Goal: Task Accomplishment & Management: Use online tool/utility

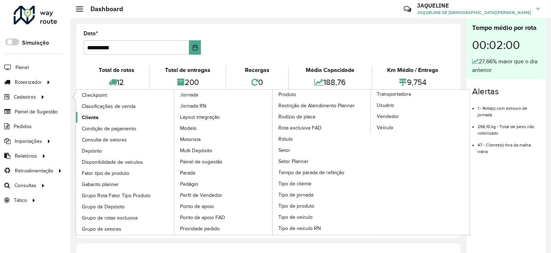
click at [97, 116] on span "Cliente" at bounding box center [90, 118] width 17 height 8
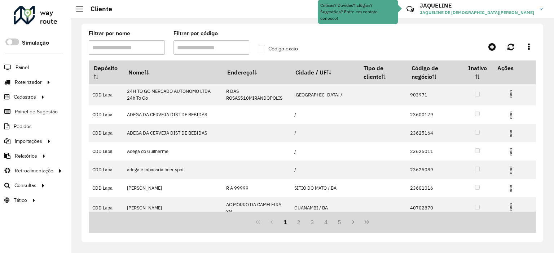
click at [187, 46] on input "Filtrar por código" at bounding box center [211, 47] width 76 height 14
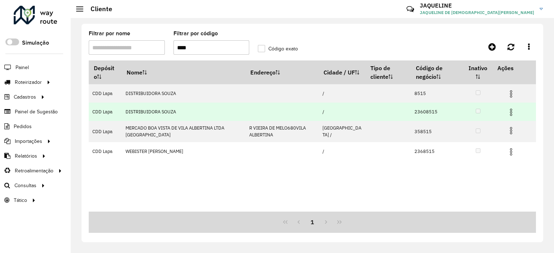
type input "****"
click at [513, 110] on img at bounding box center [510, 112] width 9 height 9
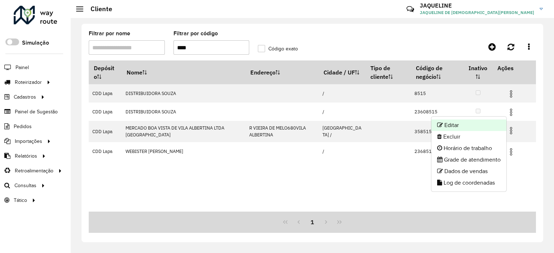
click at [461, 124] on li "Editar" at bounding box center [468, 126] width 75 height 12
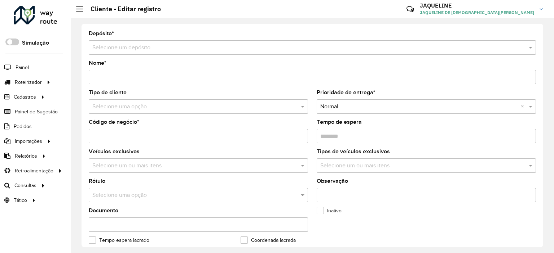
type input "**********"
type input "********"
type input "**********"
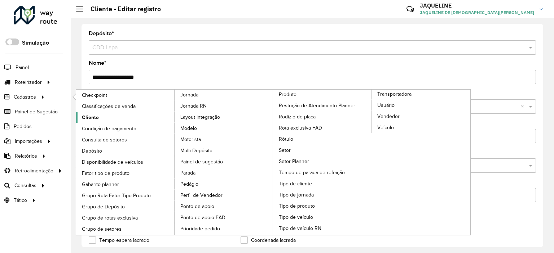
click at [97, 115] on span "Cliente" at bounding box center [90, 118] width 17 height 8
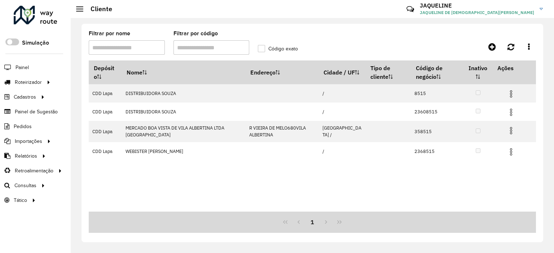
drag, startPoint x: 208, startPoint y: 44, endPoint x: 157, endPoint y: 46, distance: 50.1
click at [157, 46] on formly-group "Filtrar por nome Filtrar por código Código exato" at bounding box center [253, 46] width 338 height 30
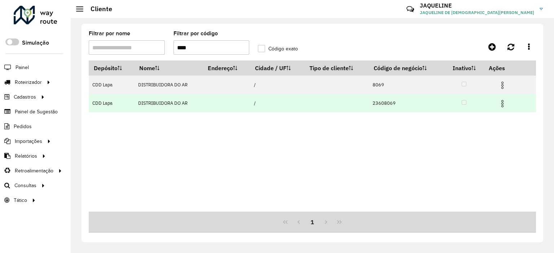
type input "****"
click at [505, 102] on img at bounding box center [502, 103] width 9 height 9
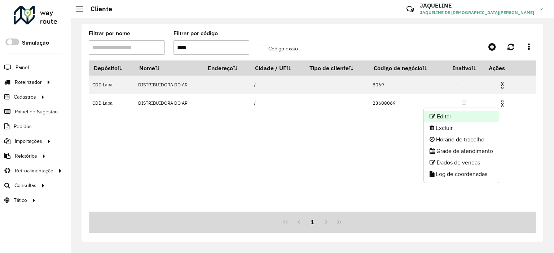
click at [458, 119] on li "Editar" at bounding box center [460, 117] width 75 height 12
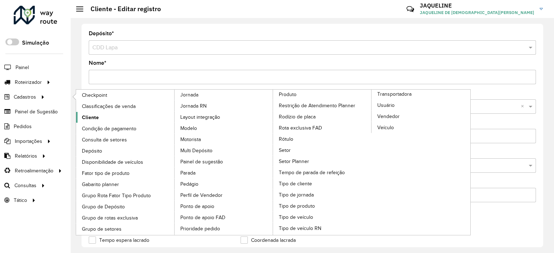
click at [92, 118] on span "Cliente" at bounding box center [90, 118] width 17 height 8
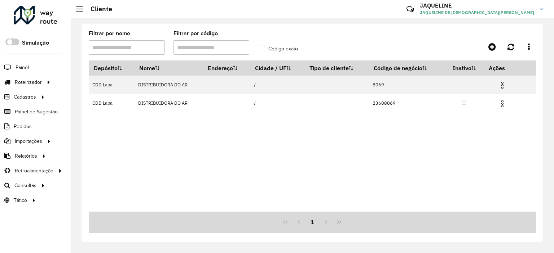
click at [199, 46] on input "Filtrar por código" at bounding box center [211, 47] width 76 height 14
drag, startPoint x: 201, startPoint y: 46, endPoint x: 166, endPoint y: 48, distance: 35.7
click at [167, 47] on formly-group "Filtrar por nome Filtrar por código Código exato" at bounding box center [253, 46] width 338 height 30
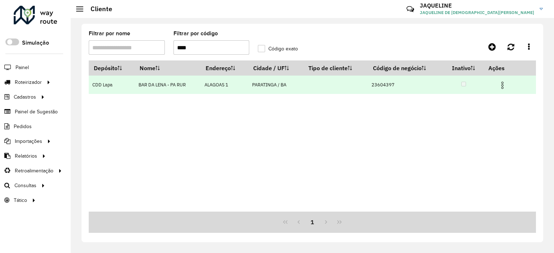
type input "****"
click at [507, 86] on td at bounding box center [504, 85] width 43 height 18
click at [504, 84] on img at bounding box center [502, 85] width 9 height 9
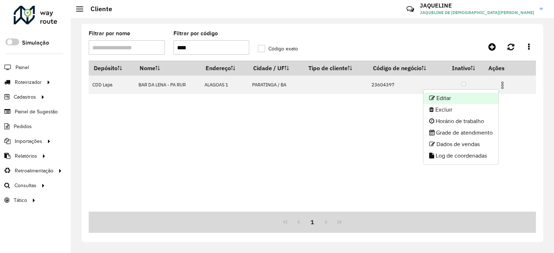
click at [469, 97] on li "Editar" at bounding box center [460, 99] width 75 height 12
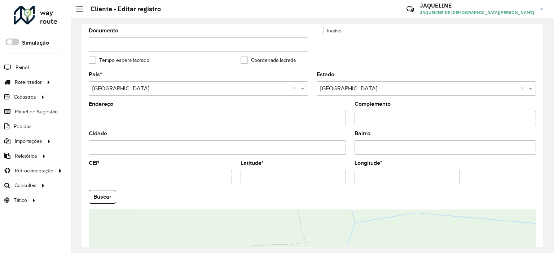
scroll to position [252, 0]
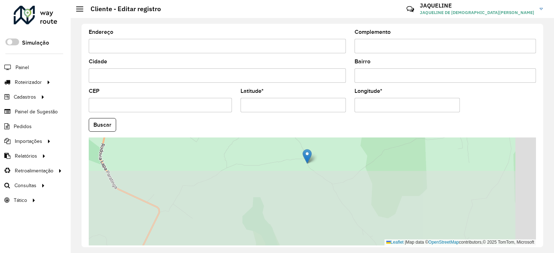
drag, startPoint x: 363, startPoint y: 194, endPoint x: 280, endPoint y: 103, distance: 123.5
click at [280, 103] on formly-group "País * Selecione uma opção × [GEOGRAPHIC_DATA] × Estado Selecione uma opção × […" at bounding box center [312, 123] width 456 height 246
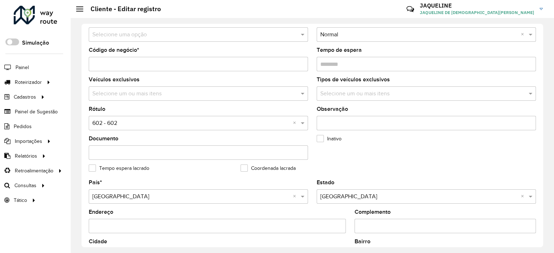
scroll to position [0, 0]
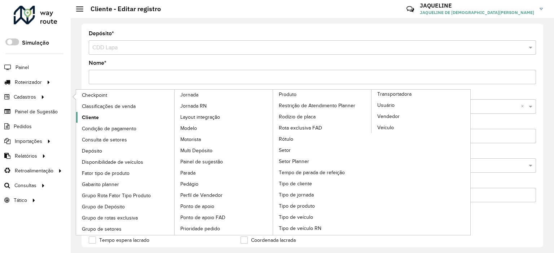
click at [92, 117] on span "Cliente" at bounding box center [90, 118] width 17 height 8
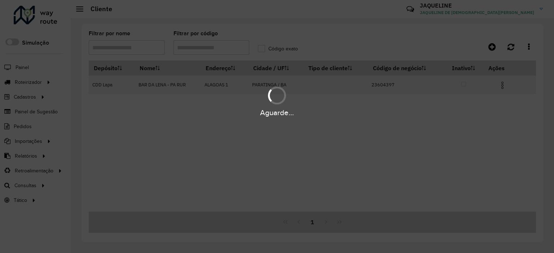
click at [212, 47] on input "Filtrar por código" at bounding box center [211, 47] width 76 height 14
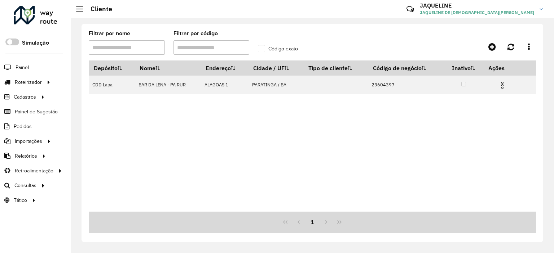
drag, startPoint x: 72, startPoint y: 55, endPoint x: 45, endPoint y: 56, distance: 27.1
click at [45, 56] on div "Roteirizador AmbevTech Simulação Painel Roteirizador Entregas Vendas Cadastros …" at bounding box center [277, 126] width 554 height 253
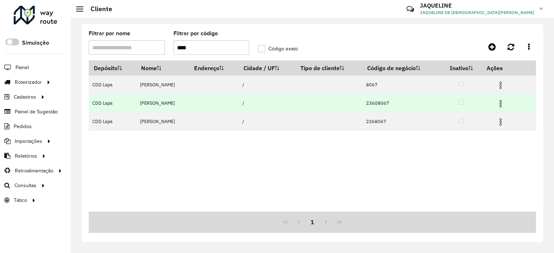
type input "****"
click at [505, 101] on img at bounding box center [500, 103] width 9 height 9
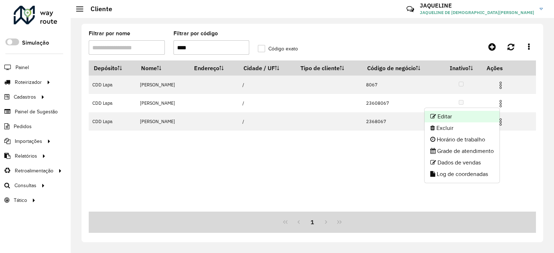
click at [463, 119] on li "Editar" at bounding box center [461, 117] width 75 height 12
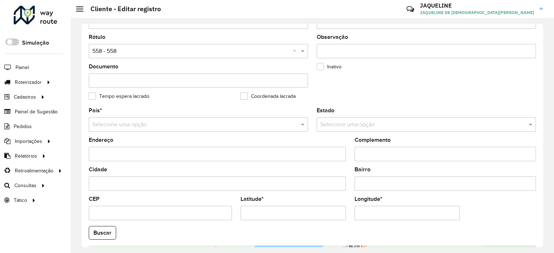
scroll to position [280, 0]
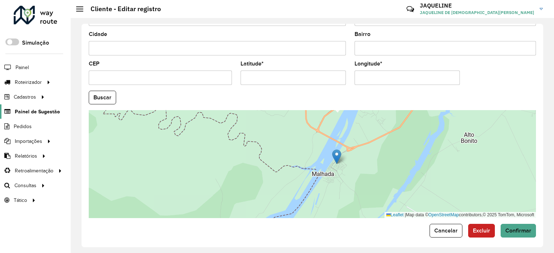
click at [25, 109] on span "Painel de Sugestão" at bounding box center [37, 112] width 45 height 8
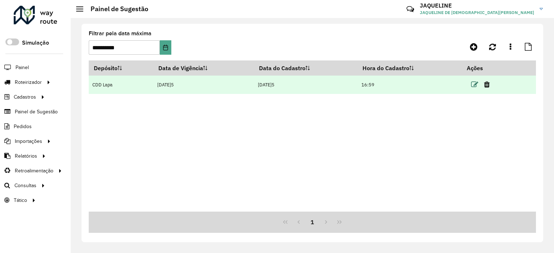
click at [475, 83] on icon at bounding box center [474, 84] width 7 height 7
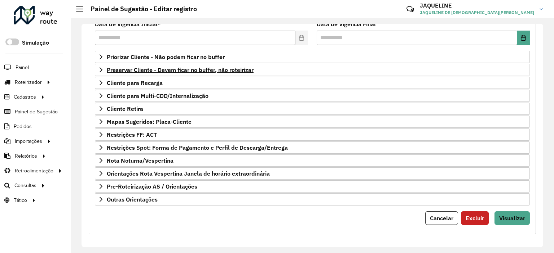
scroll to position [67, 0]
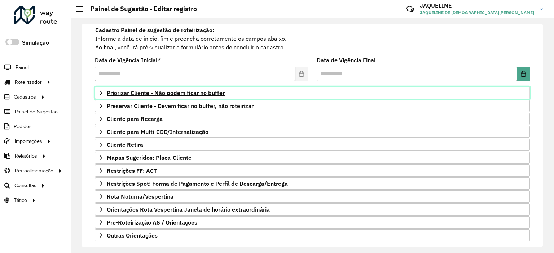
click at [101, 92] on icon at bounding box center [101, 93] width 6 height 6
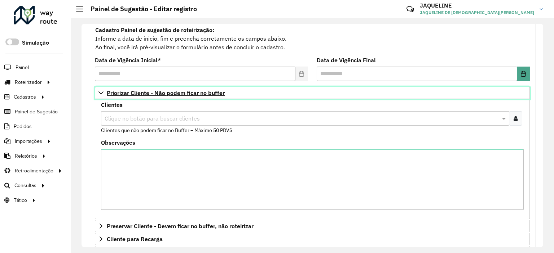
click at [101, 92] on icon at bounding box center [101, 93] width 6 height 6
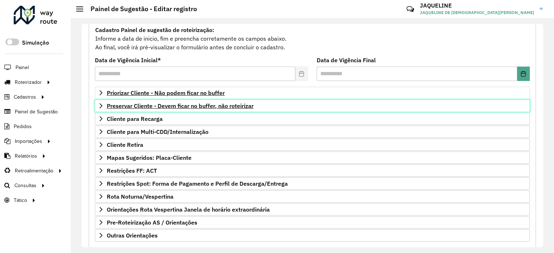
click at [98, 107] on icon at bounding box center [101, 106] width 6 height 6
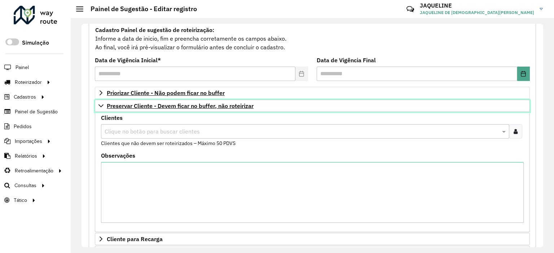
click at [98, 107] on icon at bounding box center [101, 106] width 6 height 6
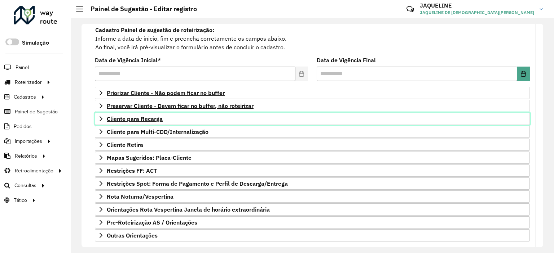
click at [99, 119] on icon at bounding box center [101, 119] width 6 height 6
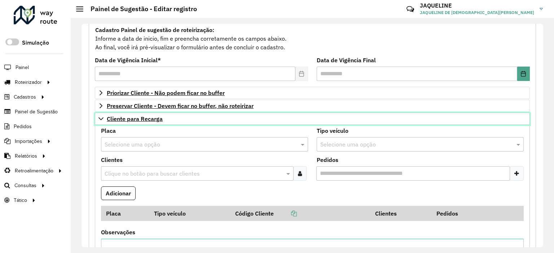
click at [99, 119] on icon at bounding box center [101, 119] width 6 height 6
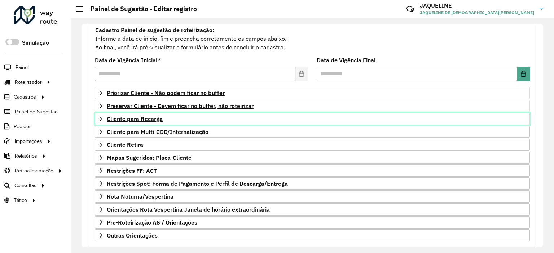
scroll to position [103, 0]
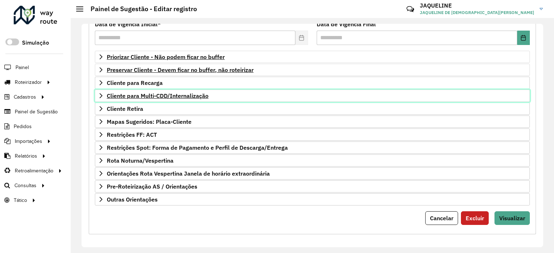
click at [102, 93] on icon at bounding box center [101, 96] width 6 height 6
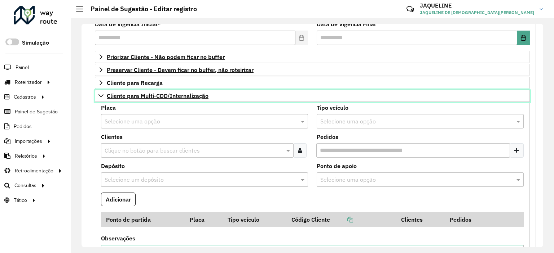
click at [102, 93] on icon at bounding box center [101, 96] width 6 height 6
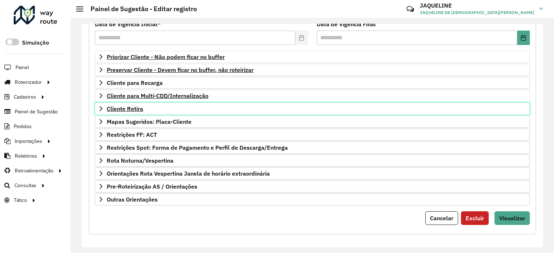
click at [99, 106] on icon at bounding box center [101, 109] width 6 height 6
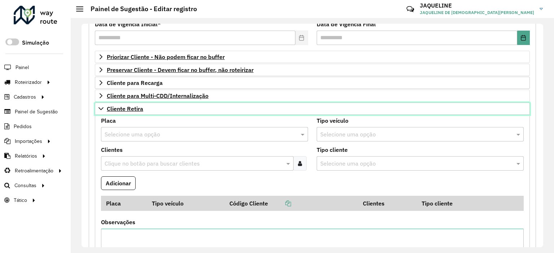
click at [100, 106] on icon at bounding box center [101, 109] width 6 height 6
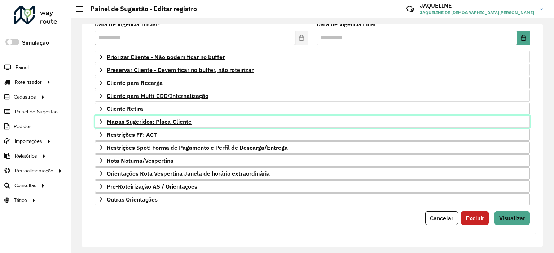
click at [97, 126] on link "Mapas Sugeridos: Placa-Cliente" at bounding box center [312, 122] width 435 height 12
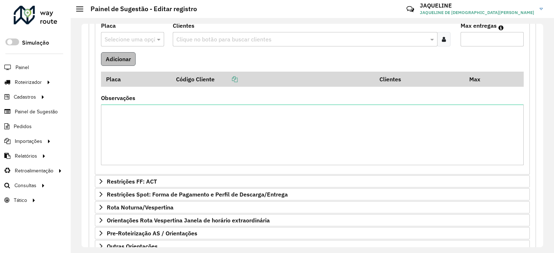
scroll to position [175, 0]
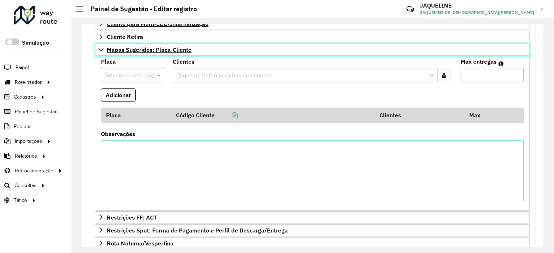
click at [101, 48] on icon at bounding box center [101, 50] width 6 height 6
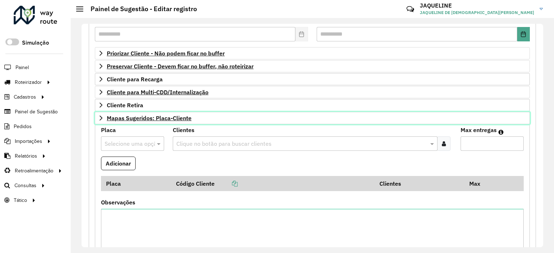
scroll to position [103, 0]
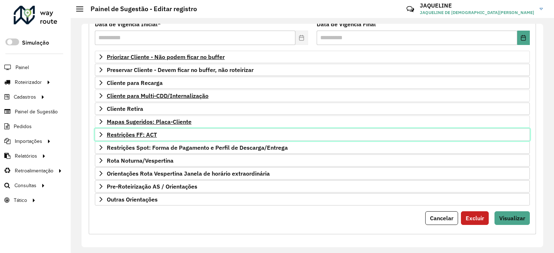
click at [98, 134] on icon at bounding box center [101, 135] width 6 height 6
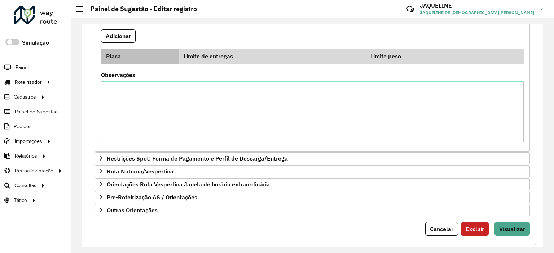
scroll to position [175, 0]
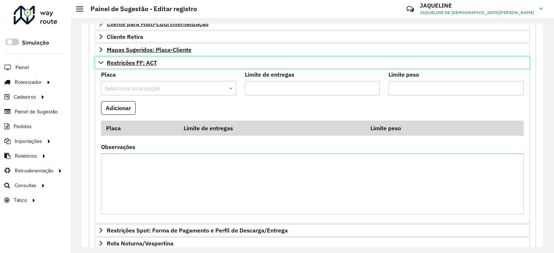
click at [101, 60] on icon at bounding box center [101, 63] width 6 height 6
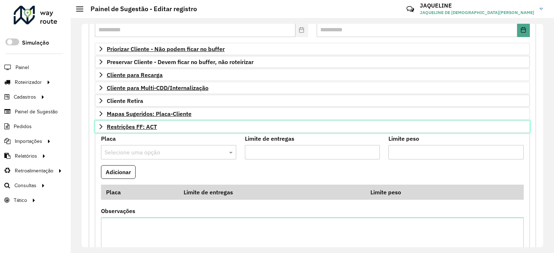
scroll to position [103, 0]
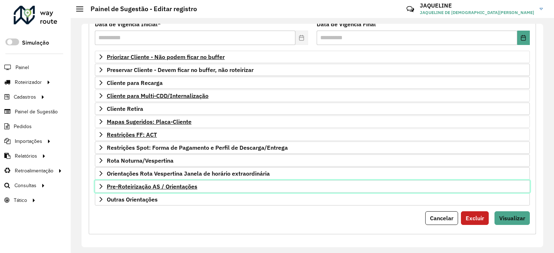
click at [101, 184] on icon at bounding box center [101, 187] width 6 height 6
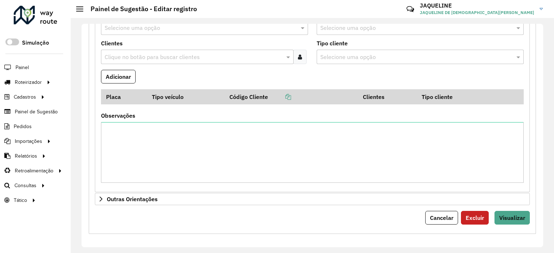
scroll to position [144, 0]
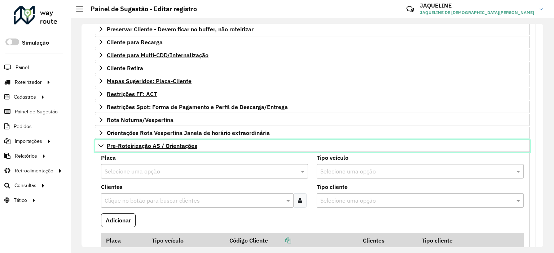
click at [99, 143] on icon at bounding box center [101, 146] width 6 height 6
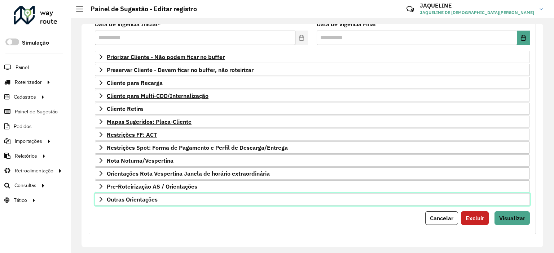
click at [103, 197] on icon at bounding box center [101, 200] width 6 height 6
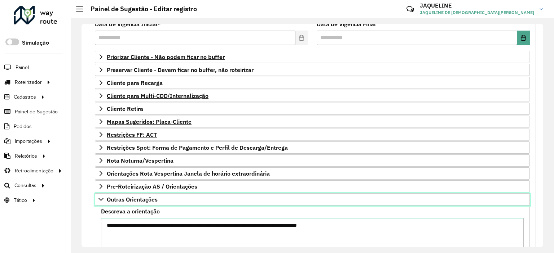
scroll to position [175, 0]
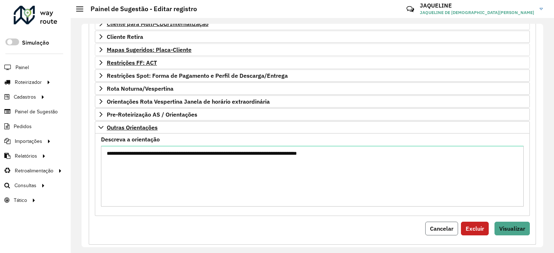
click at [438, 230] on span "Cancelar" at bounding box center [441, 228] width 23 height 7
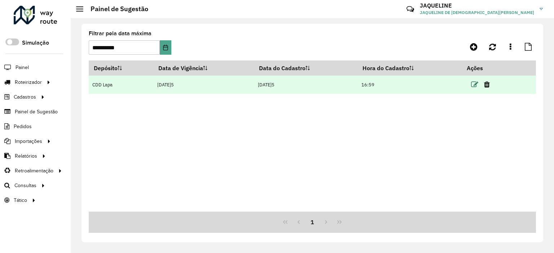
click at [474, 84] on icon at bounding box center [474, 84] width 7 height 7
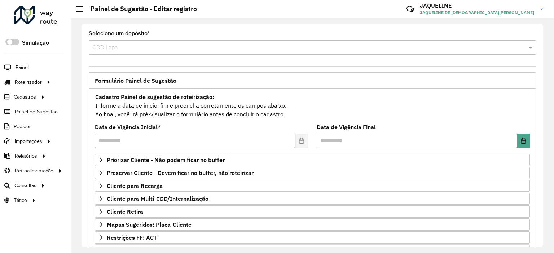
scroll to position [103, 0]
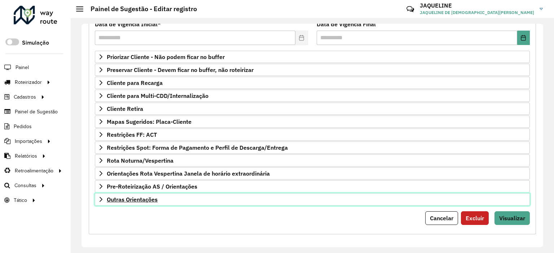
click at [102, 197] on icon at bounding box center [101, 200] width 6 height 6
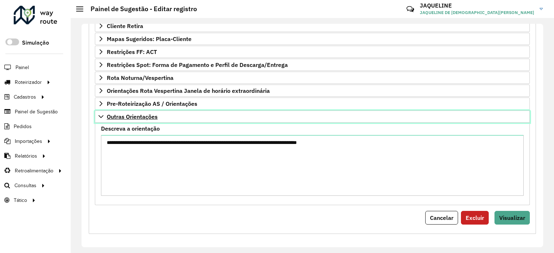
scroll to position [42, 0]
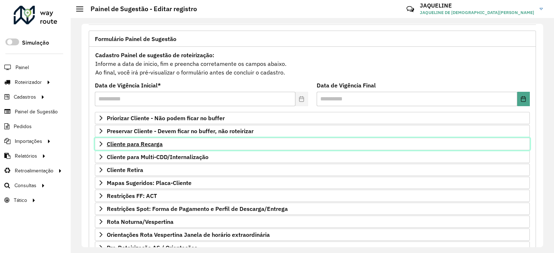
click at [103, 141] on icon at bounding box center [101, 144] width 6 height 6
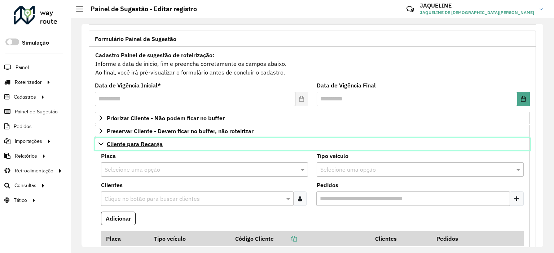
scroll to position [114, 0]
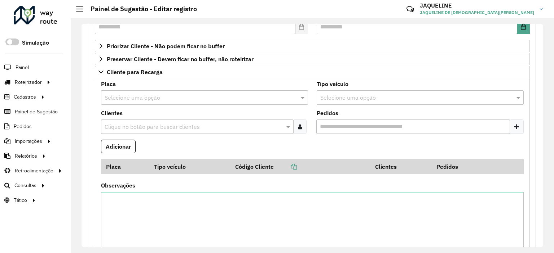
click at [150, 101] on input "text" at bounding box center [197, 98] width 185 height 9
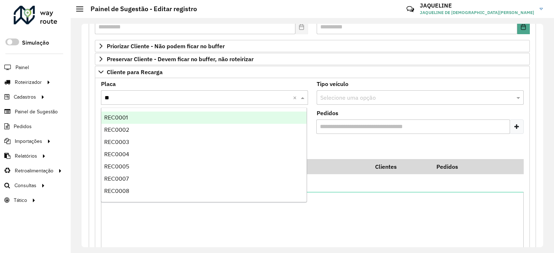
type input "***"
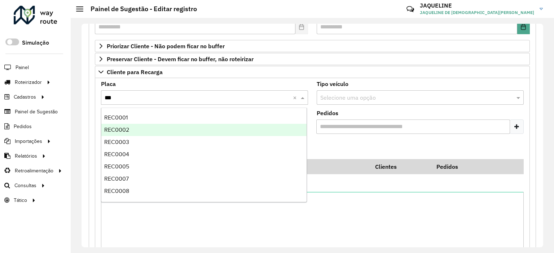
click at [128, 129] on span "REC0002" at bounding box center [116, 130] width 25 height 6
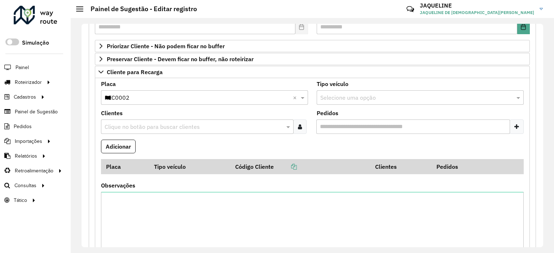
click at [179, 124] on input "text" at bounding box center [194, 127] width 182 height 9
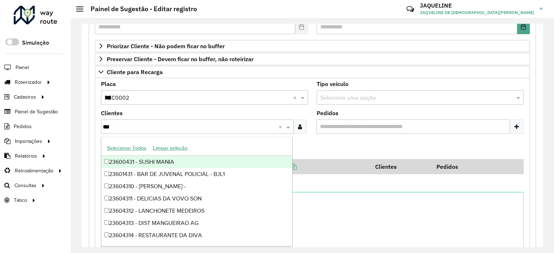
type input "****"
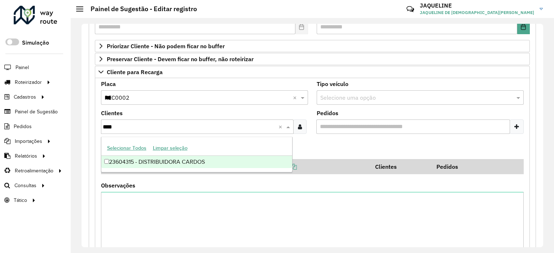
click at [111, 160] on div "23604315 - DISTRIBUIDORA CARDOS" at bounding box center [196, 162] width 191 height 12
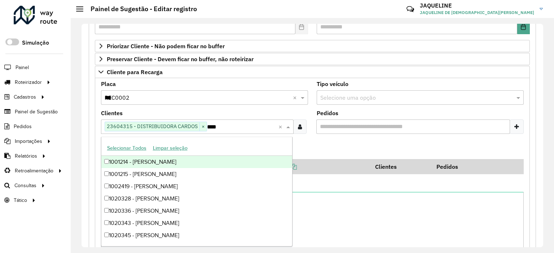
click at [366, 141] on formly-field "Adicionar" at bounding box center [312, 149] width 431 height 19
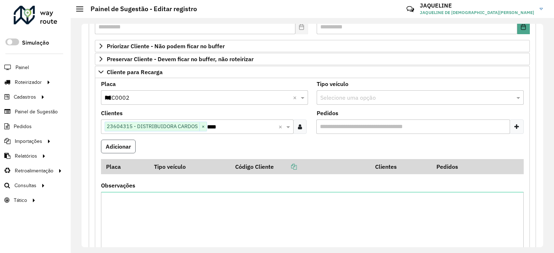
click at [123, 143] on button "Adicionar" at bounding box center [118, 147] width 35 height 14
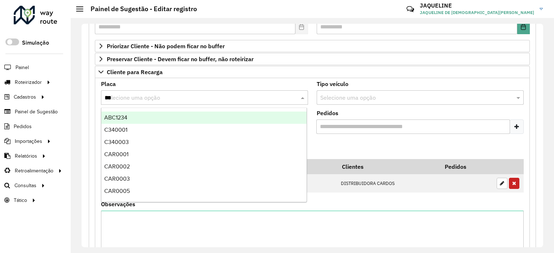
click at [133, 98] on input "***" at bounding box center [197, 98] width 185 height 9
type input "*******"
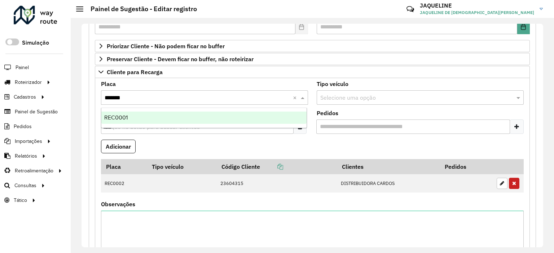
click at [131, 114] on div "REC0001" at bounding box center [203, 118] width 205 height 12
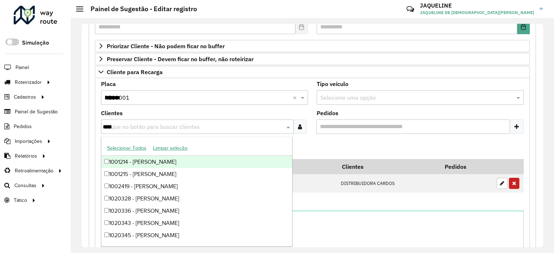
click at [133, 124] on input "****" at bounding box center [194, 127] width 182 height 9
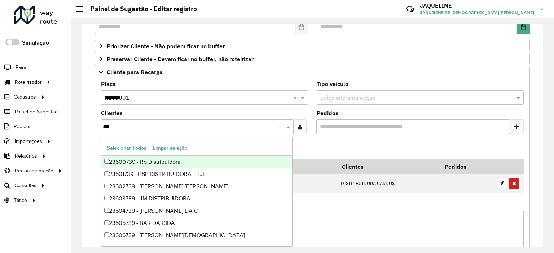
type input "****"
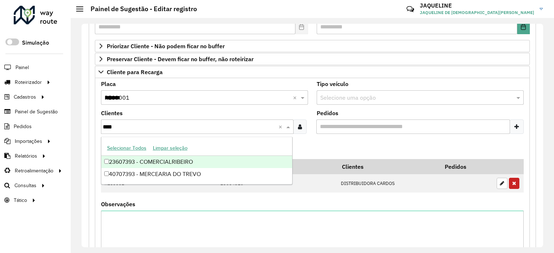
click at [172, 162] on div "23607393 - COMERCIALRIBEIRO" at bounding box center [196, 162] width 191 height 12
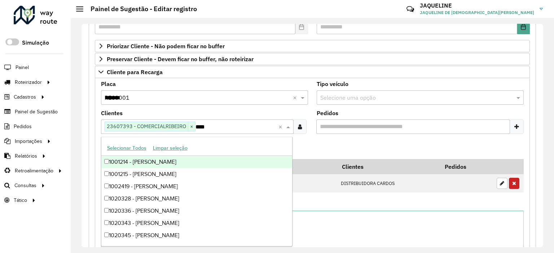
click at [341, 150] on formly-field "Adicionar" at bounding box center [312, 149] width 431 height 19
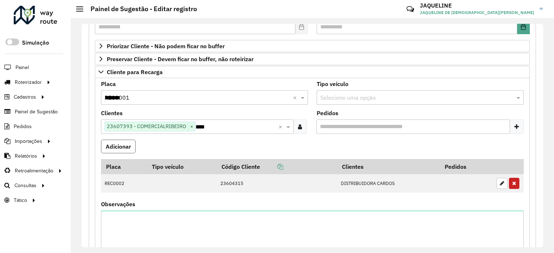
click at [126, 144] on button "Adicionar" at bounding box center [118, 147] width 35 height 14
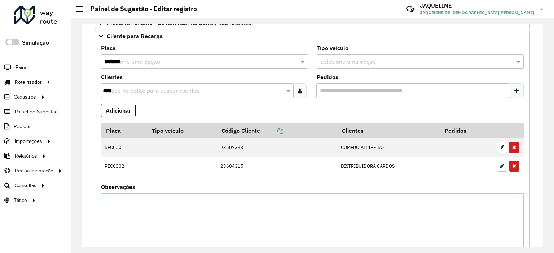
scroll to position [42, 0]
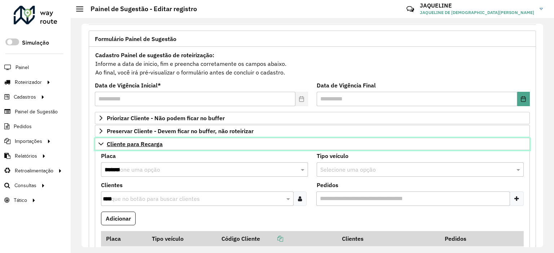
click at [102, 143] on icon at bounding box center [101, 144] width 6 height 6
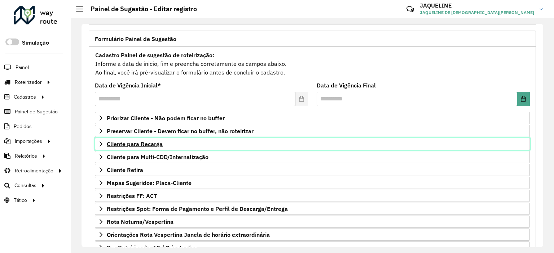
scroll to position [186, 0]
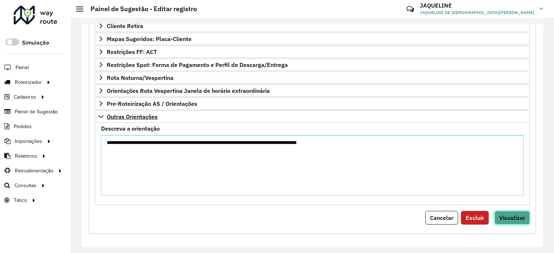
click at [512, 214] on span "Visualizar" at bounding box center [512, 217] width 26 height 7
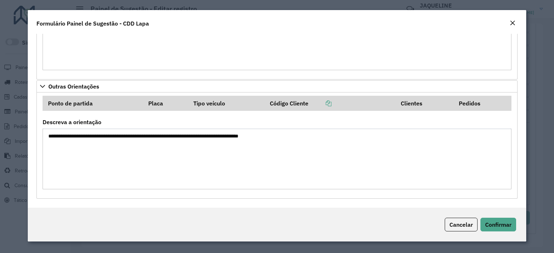
scroll to position [0, 0]
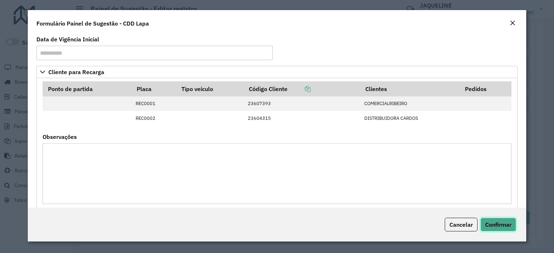
click at [501, 223] on span "Confirmar" at bounding box center [498, 224] width 26 height 7
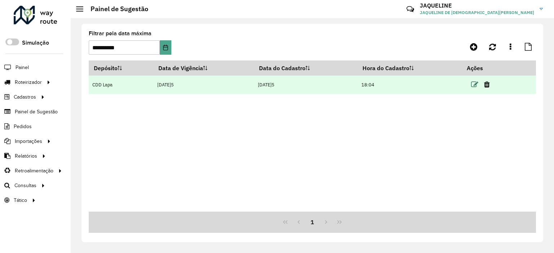
click at [476, 82] on icon at bounding box center [474, 84] width 7 height 7
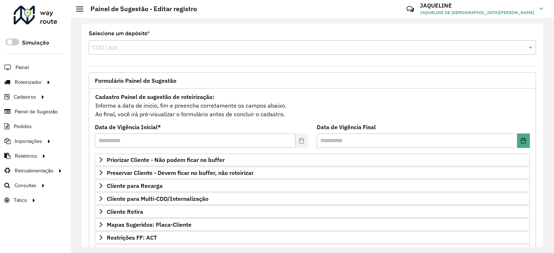
scroll to position [72, 0]
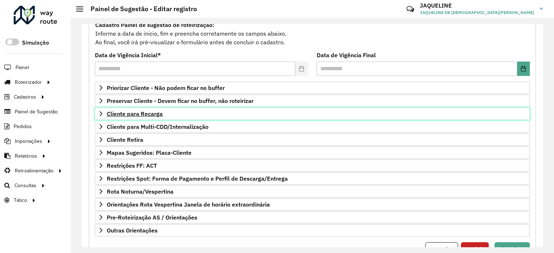
click at [99, 112] on icon at bounding box center [101, 114] width 6 height 6
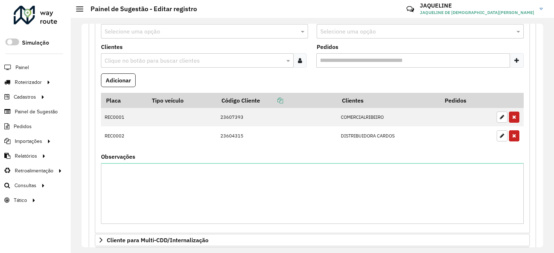
scroll to position [252, 0]
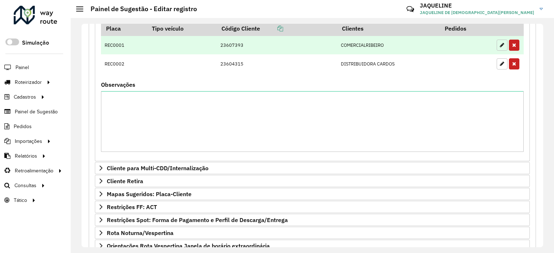
click at [500, 46] on icon "button" at bounding box center [502, 45] width 4 height 5
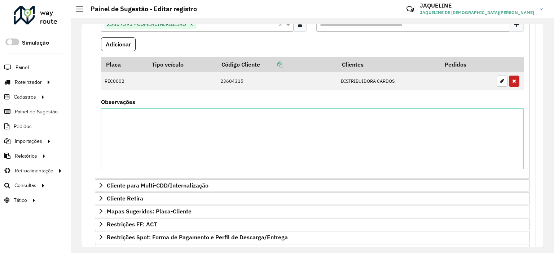
scroll to position [306, 0]
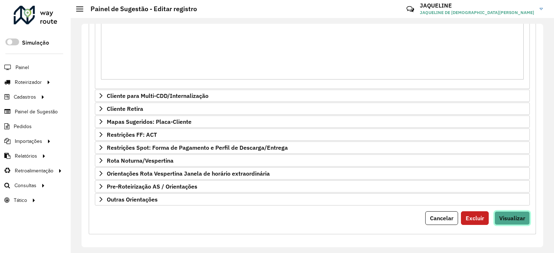
click at [515, 216] on span "Visualizar" at bounding box center [512, 218] width 26 height 7
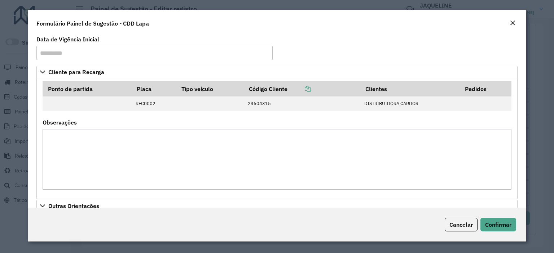
click at [499, 233] on div "Cancelar Confirmar" at bounding box center [277, 225] width 498 height 34
click at [496, 227] on span "Confirmar" at bounding box center [498, 224] width 26 height 7
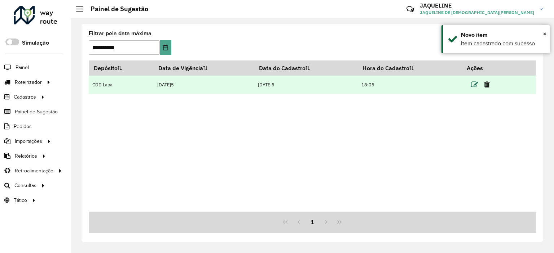
click at [476, 83] on icon at bounding box center [474, 84] width 7 height 7
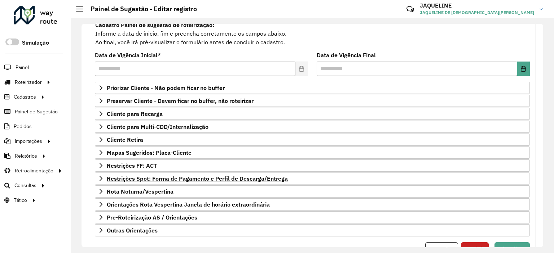
scroll to position [103, 0]
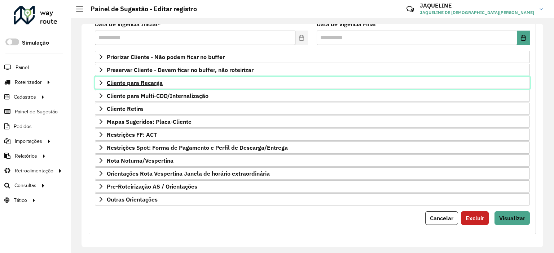
click at [97, 80] on link "Cliente para Recarga" at bounding box center [312, 83] width 435 height 12
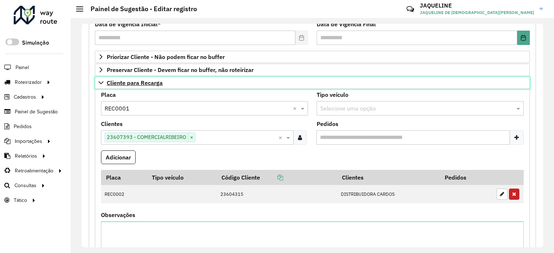
click at [99, 83] on icon at bounding box center [101, 83] width 6 height 6
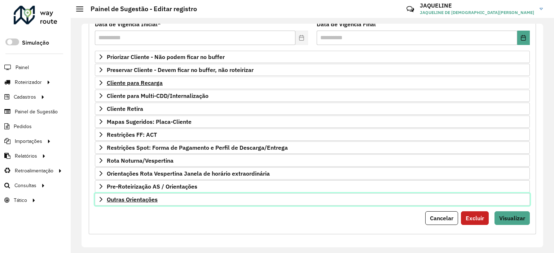
click at [98, 200] on link "Outras Orientações" at bounding box center [312, 200] width 435 height 12
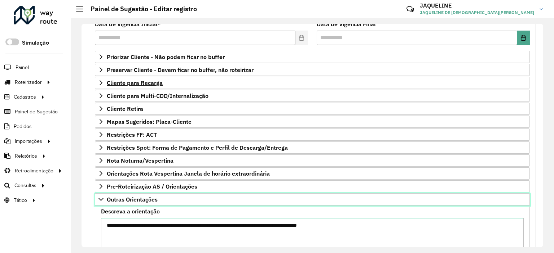
scroll to position [186, 0]
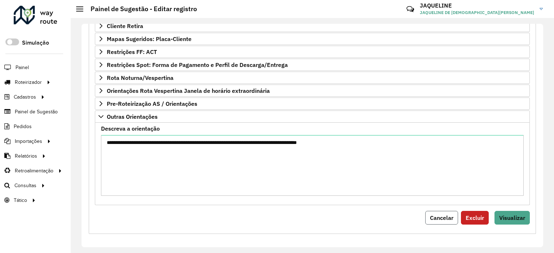
click at [438, 217] on span "Cancelar" at bounding box center [441, 217] width 23 height 7
